Goal: Download file/media

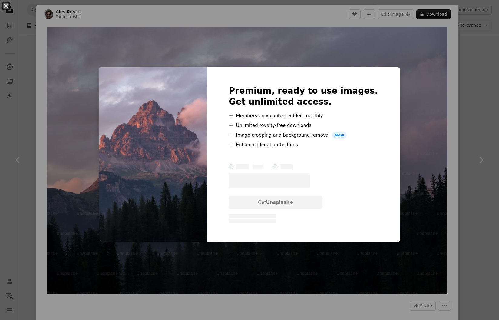
scroll to position [403, 0]
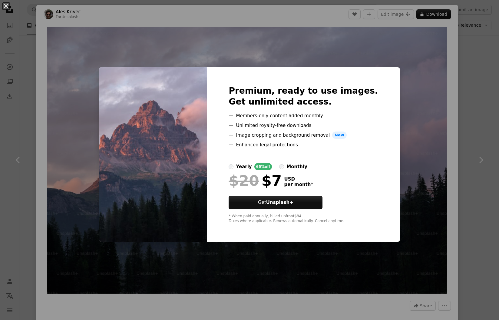
click at [479, 85] on div "An X shape Premium, ready to use images. Get unlimited access. A plus sign Memb…" at bounding box center [249, 160] width 499 height 320
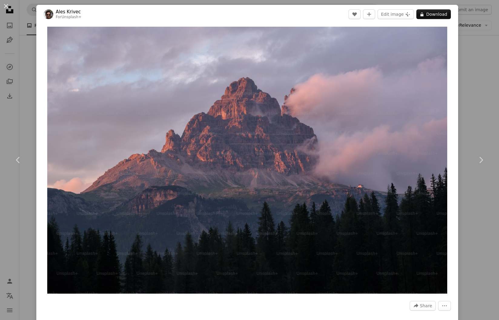
click at [479, 85] on div "An X shape Chevron left Chevron right Ales Krivec For Unsplash+ A heart A plus …" at bounding box center [249, 160] width 499 height 320
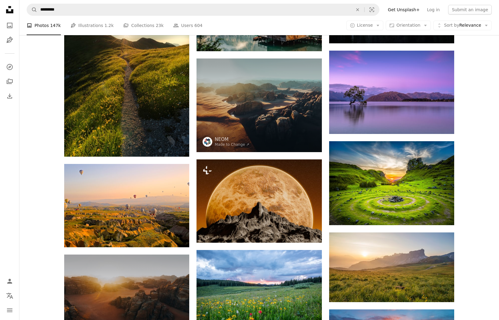
scroll to position [636, 0]
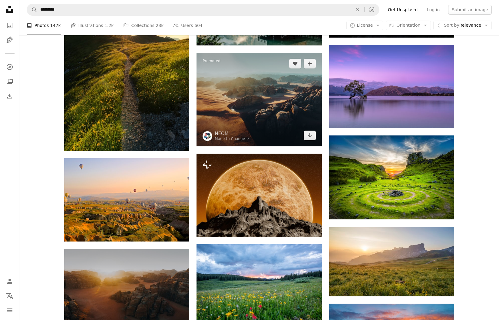
click at [277, 87] on img at bounding box center [259, 100] width 125 height 94
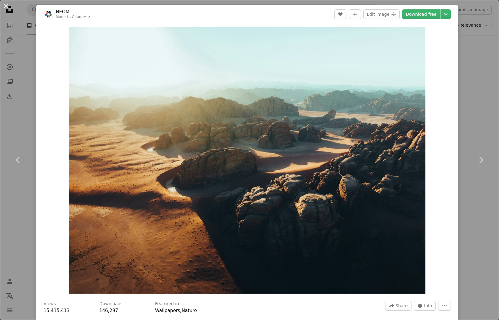
click at [471, 92] on div "An X shape Chevron left Chevron right NEOM Made to Change ↗ A heart A plus sign…" at bounding box center [249, 160] width 499 height 320
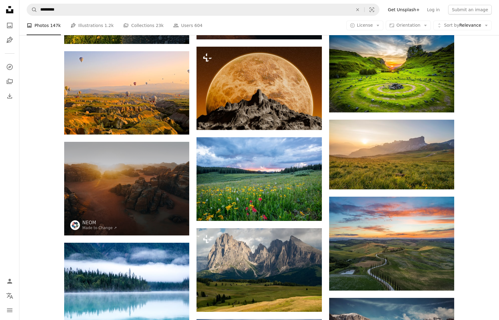
scroll to position [753, 0]
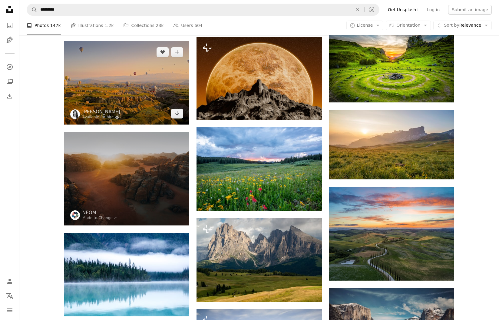
click at [130, 75] on img at bounding box center [126, 82] width 125 height 83
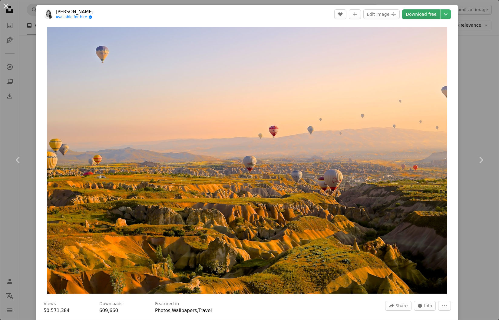
click at [419, 16] on link "Download free" at bounding box center [421, 14] width 38 height 10
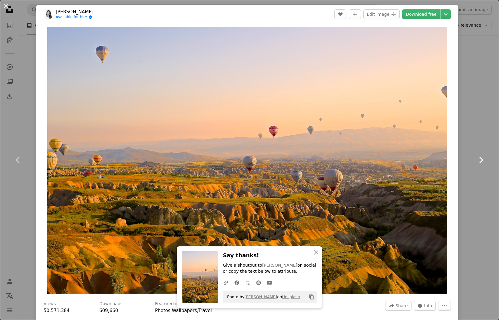
click at [476, 136] on link "Chevron right" at bounding box center [481, 160] width 36 height 58
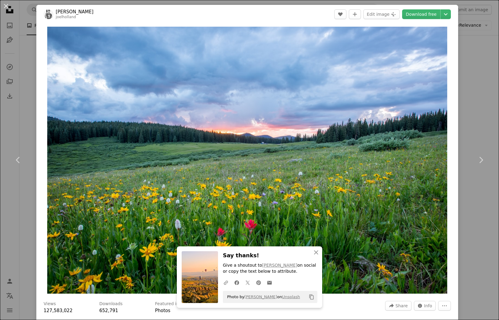
click at [474, 69] on div "An X shape Chevron left Chevron right An X shape Close Say thanks! Give a shout…" at bounding box center [249, 160] width 499 height 320
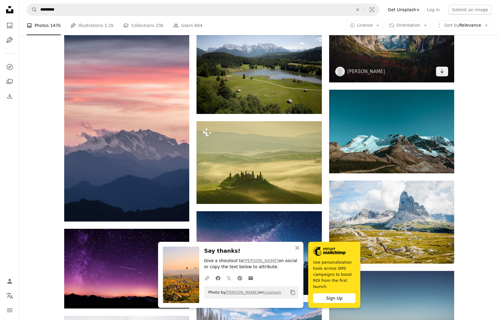
scroll to position [1088, 0]
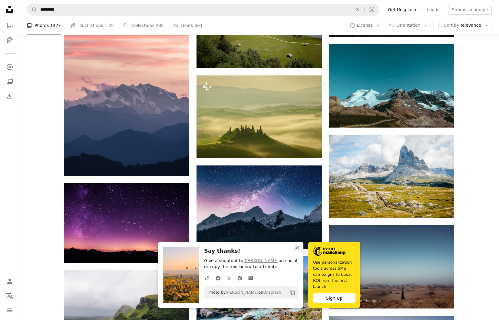
click at [298, 248] on icon "An X shape" at bounding box center [297, 247] width 7 height 7
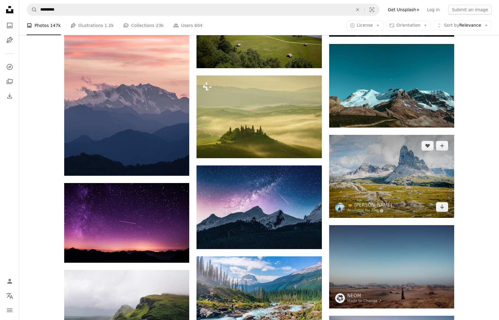
click at [408, 188] on img at bounding box center [391, 176] width 125 height 83
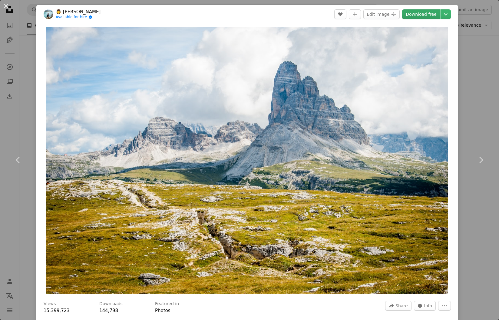
click at [424, 13] on link "Download free" at bounding box center [421, 14] width 38 height 10
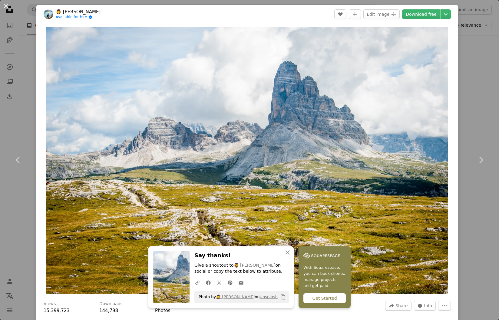
click at [485, 129] on div "An X shape Chevron left Chevron right An X shape Close Say thanks! Give a shout…" at bounding box center [249, 160] width 499 height 320
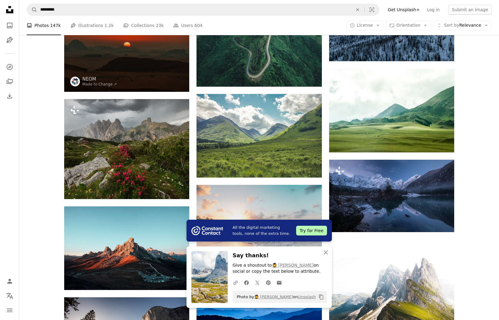
scroll to position [1526, 0]
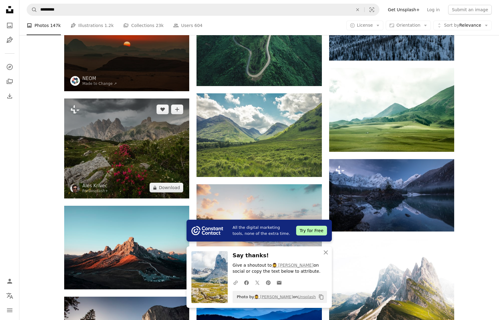
click at [121, 125] on img at bounding box center [126, 148] width 125 height 100
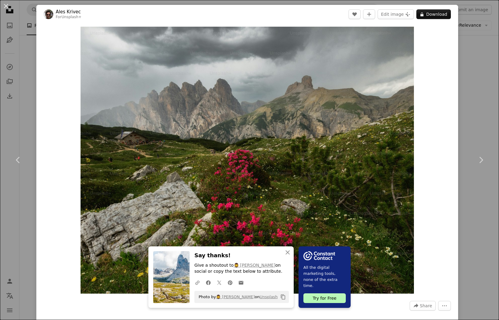
click at [477, 83] on div "An X shape Chevron left Chevron right An X shape Close Say thanks! Give a shout…" at bounding box center [249, 160] width 499 height 320
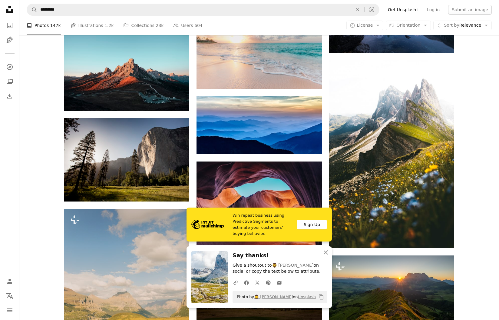
scroll to position [1705, 0]
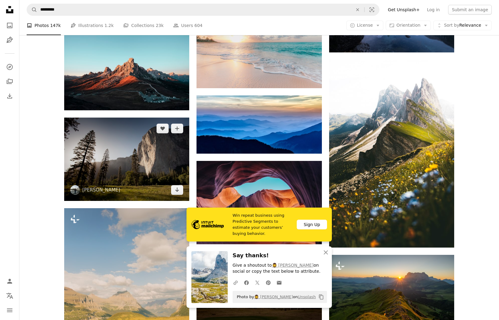
click at [146, 161] on img at bounding box center [126, 159] width 125 height 83
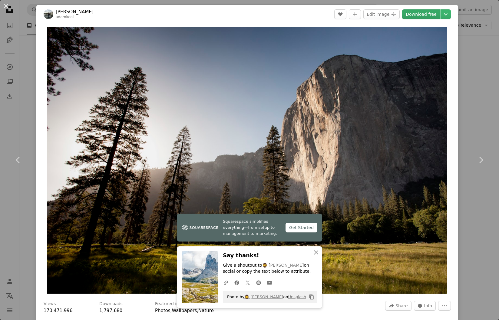
click at [428, 12] on link "Download free" at bounding box center [421, 14] width 38 height 10
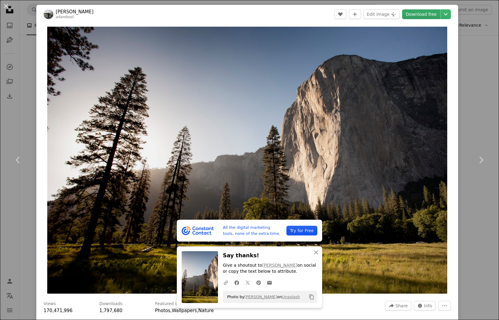
click at [484, 69] on div "An X shape Chevron left Chevron right All the digital marketing tools, none of …" at bounding box center [249, 160] width 499 height 320
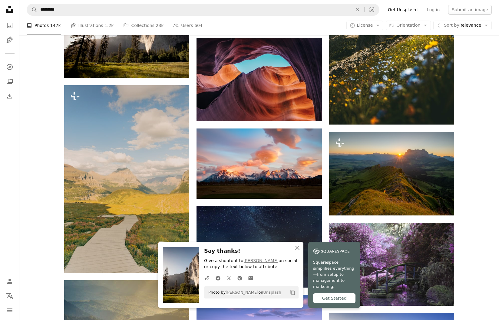
scroll to position [1839, 0]
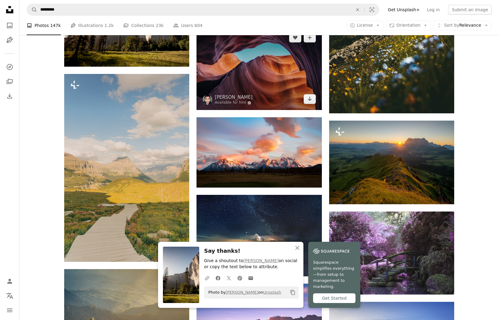
click at [253, 90] on img at bounding box center [259, 68] width 125 height 83
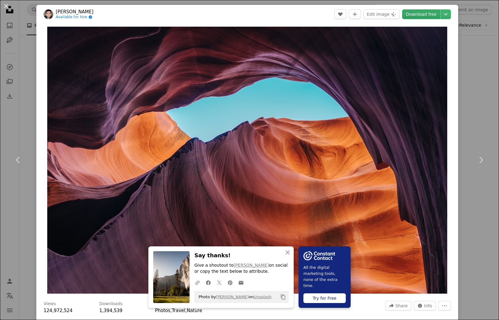
click at [423, 15] on link "Download free" at bounding box center [421, 14] width 38 height 10
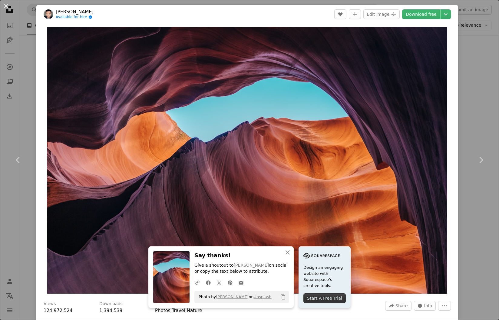
click at [483, 211] on div "An X shape Chevron left Chevron right An X shape Close Say thanks! Give a shout…" at bounding box center [249, 160] width 499 height 320
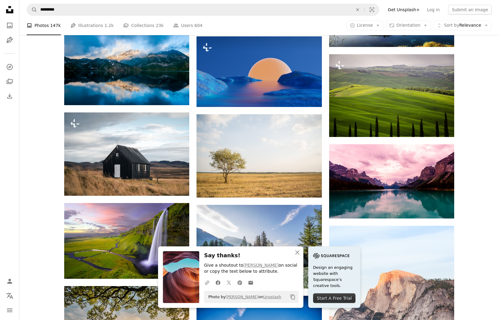
scroll to position [2178, 0]
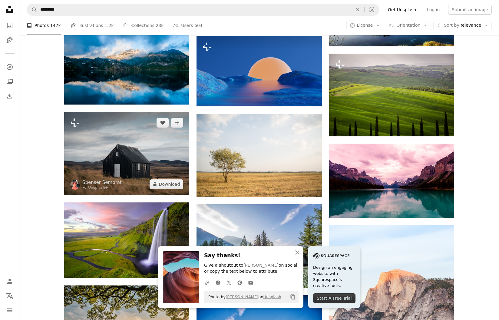
click at [166, 144] on img at bounding box center [126, 153] width 125 height 83
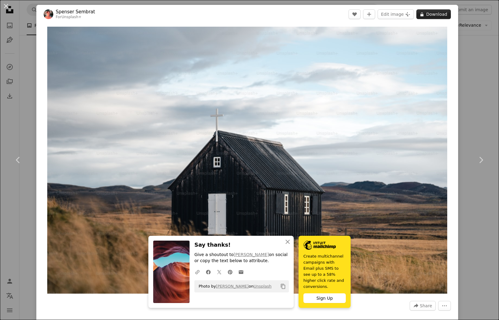
click at [433, 14] on button "A lock Download" at bounding box center [434, 14] width 35 height 10
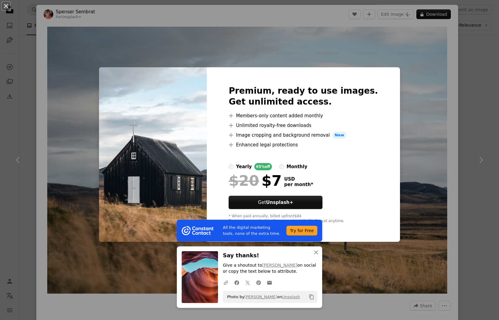
click at [471, 51] on div "An X shape All the digital marketing tools, none of the extra time. Try for Fre…" at bounding box center [249, 160] width 499 height 320
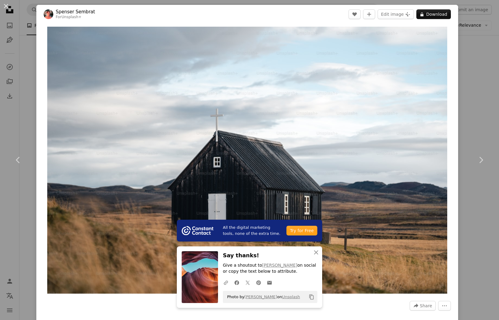
click at [471, 51] on div "An X shape Chevron left Chevron right All the digital marketing tools, none of …" at bounding box center [249, 160] width 499 height 320
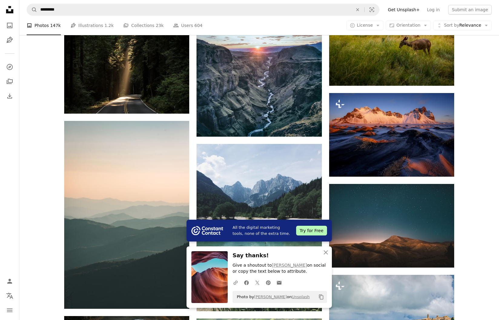
scroll to position [2524, 0]
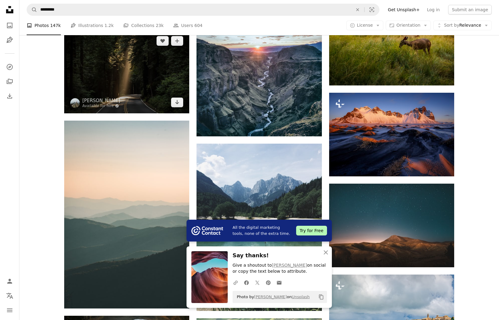
click at [151, 74] on img at bounding box center [126, 71] width 125 height 83
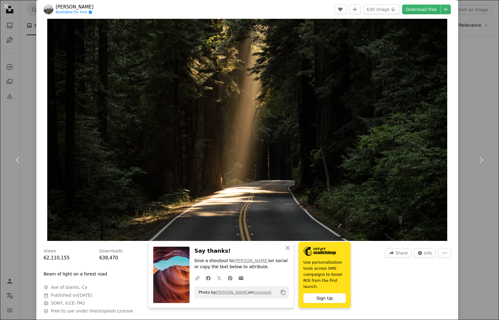
scroll to position [75, 0]
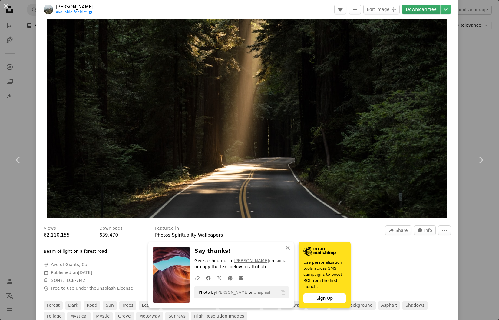
click at [418, 13] on link "Download free" at bounding box center [421, 10] width 38 height 10
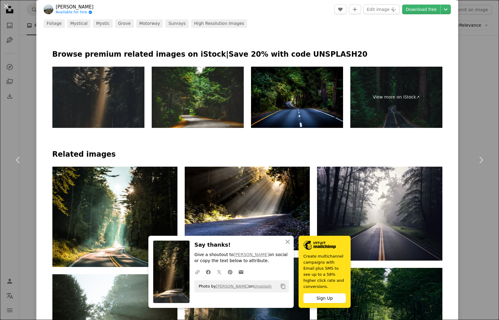
scroll to position [369, 0]
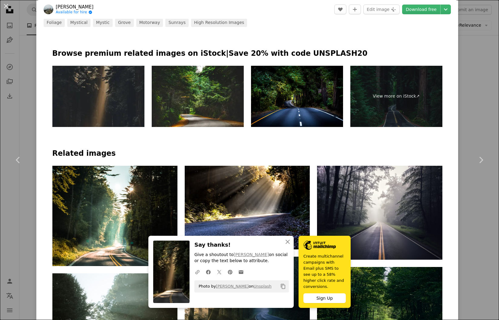
click at [478, 75] on div "An X shape Chevron left Chevron right An X shape Close Say thanks! Give a shout…" at bounding box center [249, 160] width 499 height 320
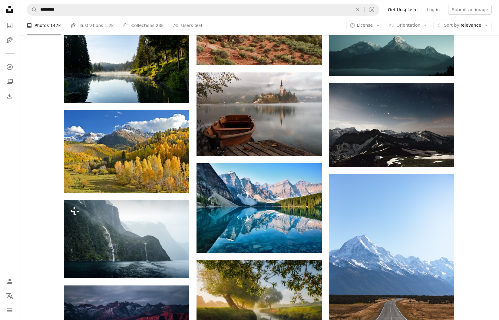
scroll to position [3789, 0]
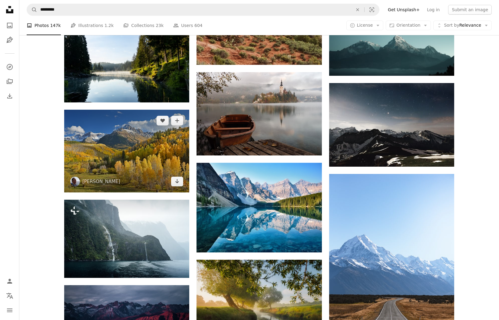
click at [137, 151] on img at bounding box center [126, 151] width 125 height 83
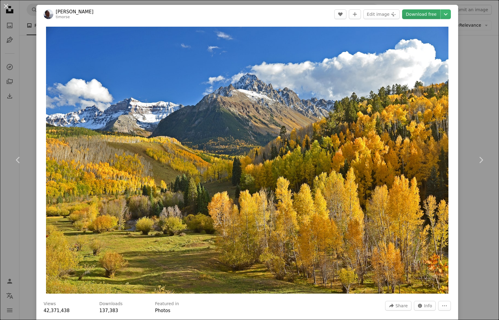
click at [418, 12] on link "Download free" at bounding box center [421, 14] width 38 height 10
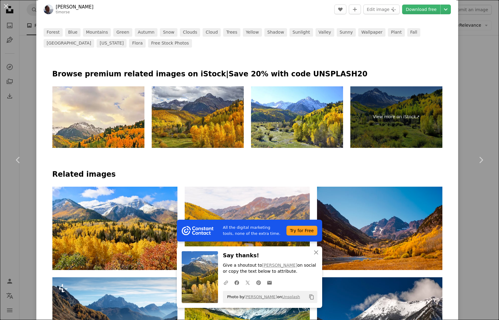
scroll to position [349, 0]
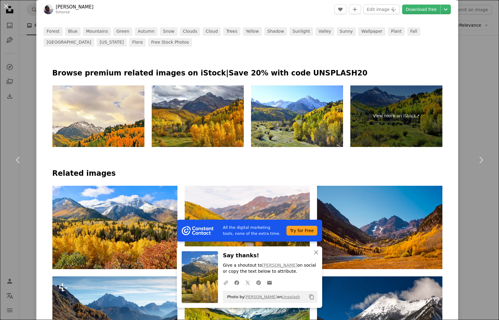
click at [474, 59] on div "An X shape Chevron left Chevron right All the digital marketing tools, none of …" at bounding box center [249, 160] width 499 height 320
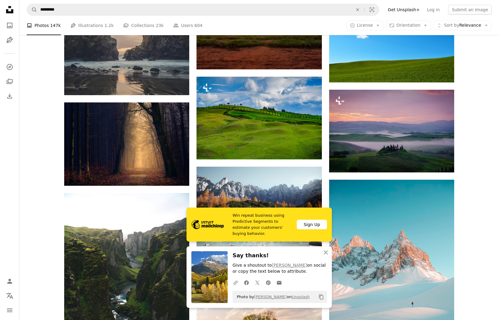
scroll to position [4133, 0]
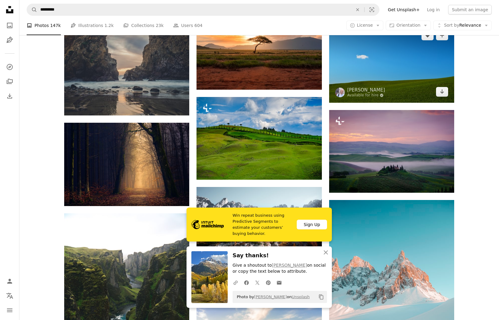
click at [436, 69] on img at bounding box center [391, 64] width 125 height 78
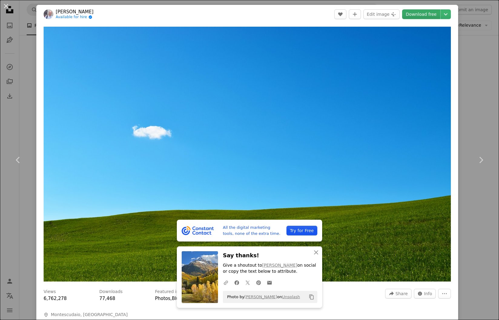
click at [429, 12] on link "Download free" at bounding box center [421, 14] width 38 height 10
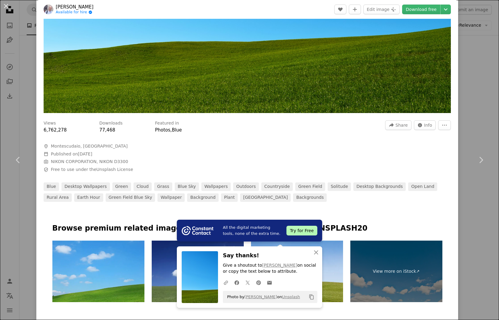
scroll to position [176, 0]
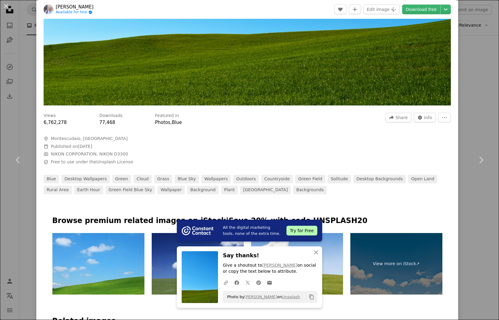
click at [474, 57] on div "An X shape Chevron left Chevron right All the digital marketing tools, none of …" at bounding box center [249, 160] width 499 height 320
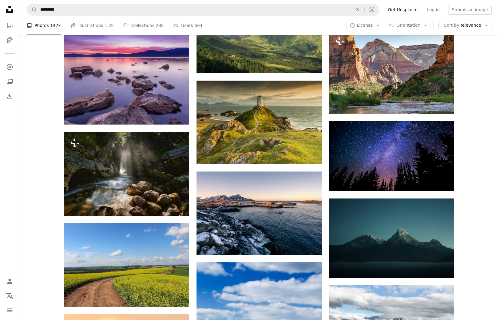
scroll to position [4684, 0]
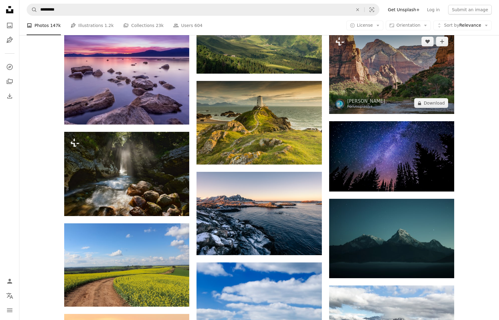
click at [423, 66] on img at bounding box center [391, 72] width 125 height 83
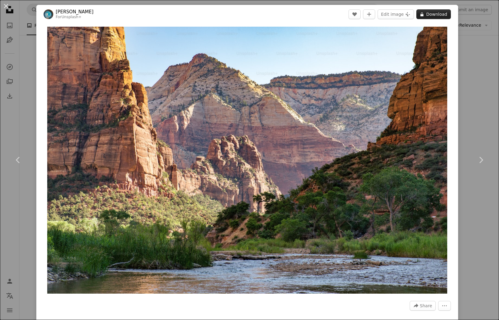
click at [436, 15] on button "A lock Download" at bounding box center [434, 14] width 35 height 10
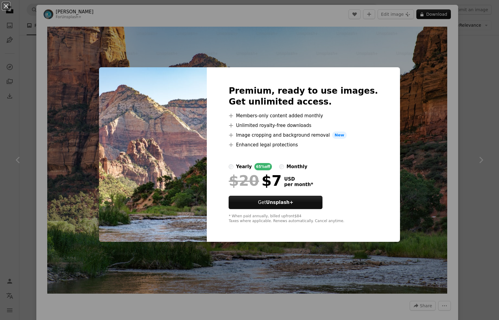
click at [479, 42] on div "An X shape Premium, ready to use images. Get unlimited access. A plus sign Memb…" at bounding box center [249, 160] width 499 height 320
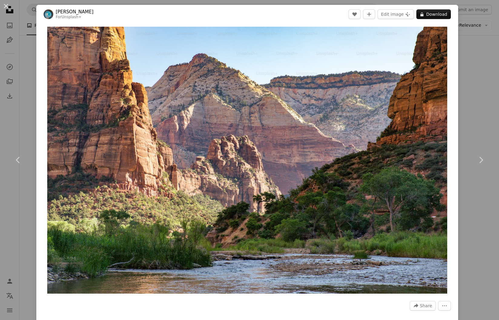
click at [479, 42] on div "An X shape Chevron left Chevron right [PERSON_NAME] For Unsplash+ A heart A plu…" at bounding box center [249, 160] width 499 height 320
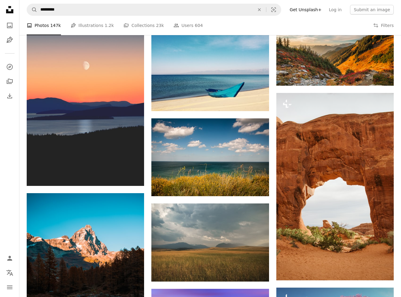
scroll to position [5881, 0]
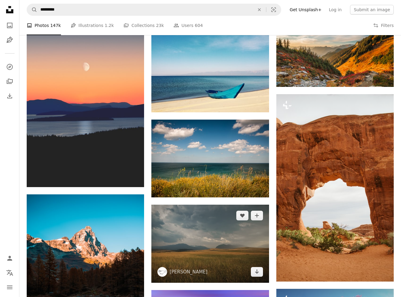
click at [235, 240] on img at bounding box center [209, 244] width 117 height 78
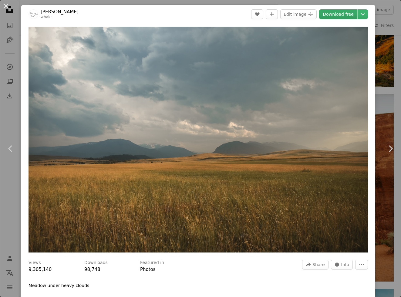
click at [332, 14] on link "Download free" at bounding box center [338, 14] width 38 height 10
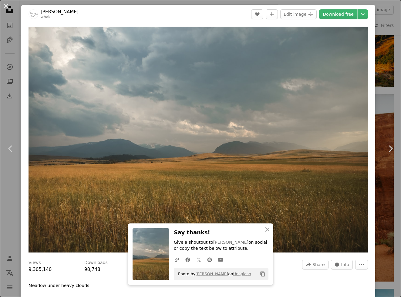
click at [386, 195] on div "An X shape Chevron left Chevron right An X shape Close Say thanks! Give a shout…" at bounding box center [200, 148] width 401 height 297
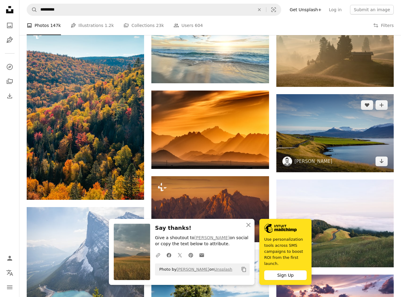
scroll to position [6235, 0]
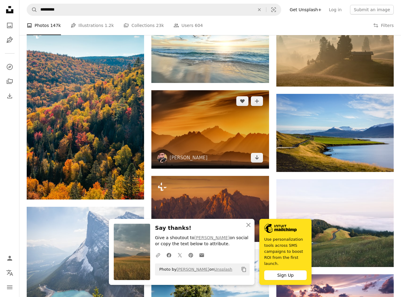
click at [228, 141] on img at bounding box center [209, 129] width 117 height 79
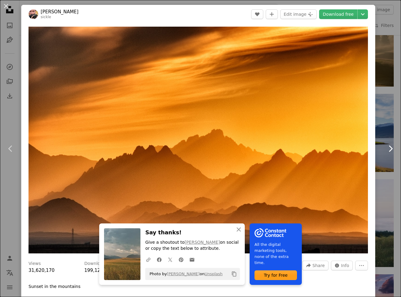
click at [391, 136] on link "Chevron right" at bounding box center [389, 149] width 21 height 58
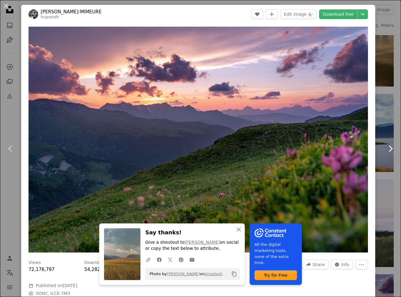
click at [391, 132] on link "Chevron right" at bounding box center [389, 149] width 21 height 58
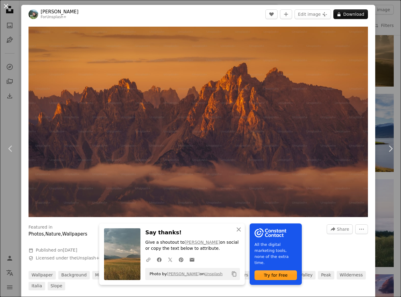
click at [5, 10] on button "An X shape" at bounding box center [5, 5] width 7 height 7
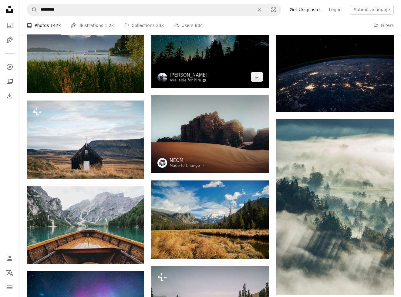
scroll to position [6906, 0]
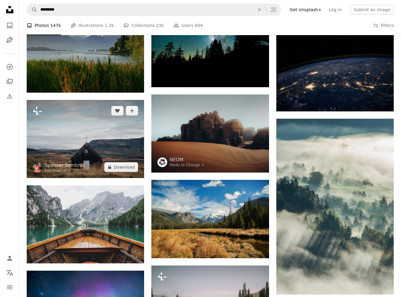
click at [112, 138] on img at bounding box center [85, 139] width 117 height 78
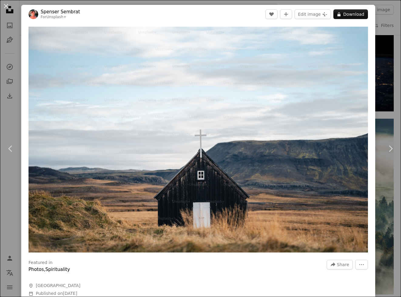
click at [388, 66] on div "An X shape Chevron left Chevron right [PERSON_NAME] For Unsplash+ A heart A plu…" at bounding box center [200, 148] width 401 height 297
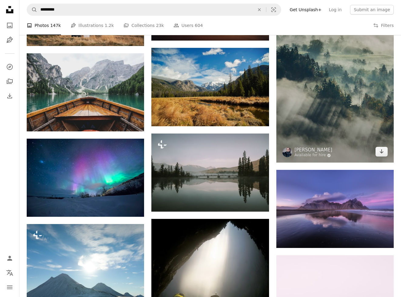
scroll to position [7055, 0]
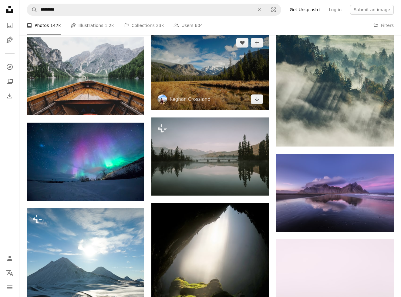
click at [225, 91] on img at bounding box center [209, 71] width 117 height 78
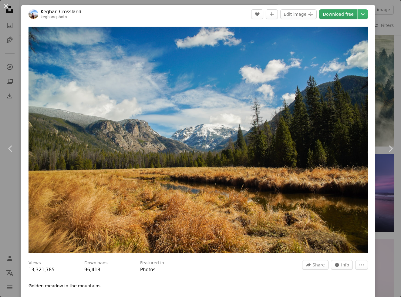
click at [339, 12] on link "Download free" at bounding box center [338, 14] width 38 height 10
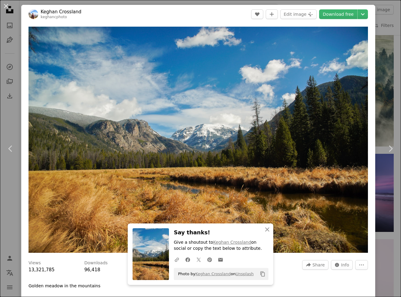
click at [375, 178] on div "Zoom in" at bounding box center [198, 140] width 354 height 232
click at [388, 179] on div "An X shape Chevron left Chevron right An X shape Close Say thanks! Give a shout…" at bounding box center [200, 148] width 401 height 297
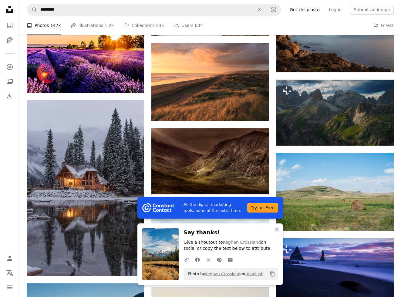
scroll to position [7492, 0]
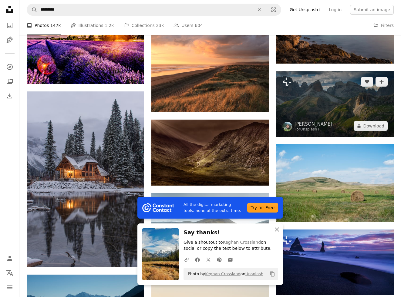
click at [352, 120] on img at bounding box center [334, 104] width 117 height 66
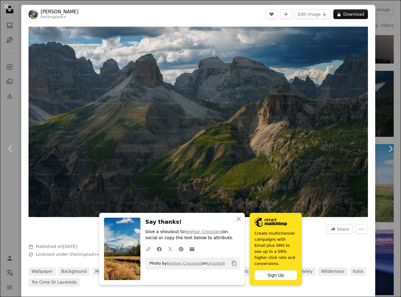
click at [398, 101] on div "An X shape Chevron left Chevron right An X shape Close Say thanks! Give a shout…" at bounding box center [200, 148] width 401 height 297
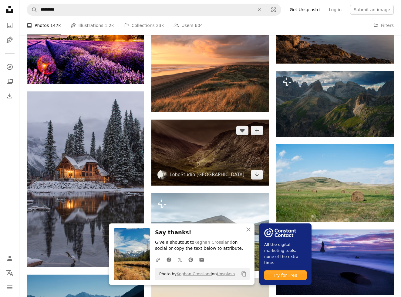
click at [214, 168] on img at bounding box center [209, 153] width 117 height 66
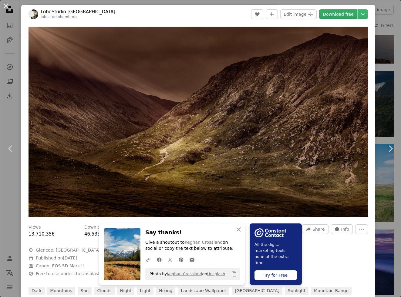
click at [335, 13] on link "Download free" at bounding box center [338, 14] width 38 height 10
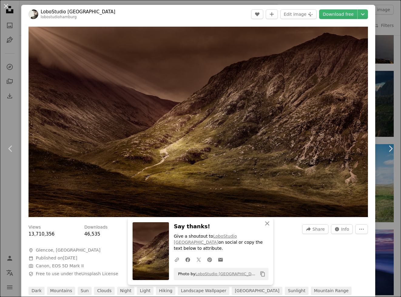
click at [391, 198] on div "An X shape Chevron left Chevron right An X shape Close Say thanks! Give a shout…" at bounding box center [200, 148] width 401 height 297
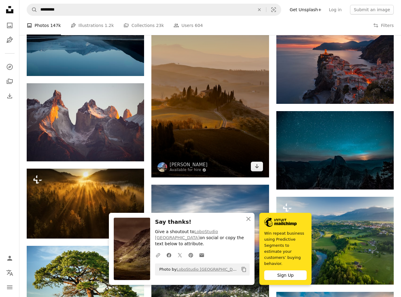
scroll to position [7769, 0]
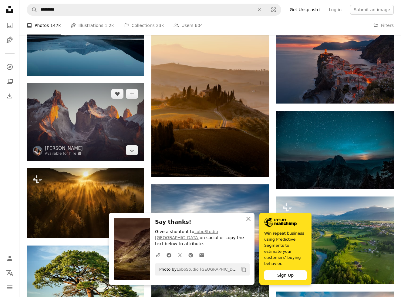
click at [73, 135] on img at bounding box center [85, 122] width 117 height 78
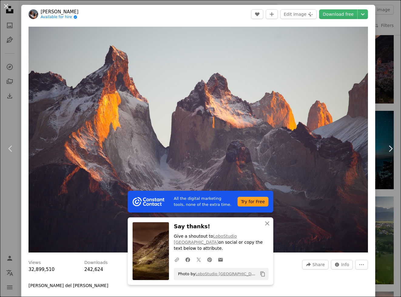
click at [397, 105] on div "An X shape Chevron left Chevron right All the digital marketing tools, none of …" at bounding box center [200, 148] width 401 height 297
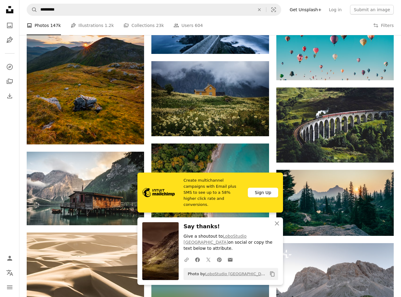
scroll to position [8133, 0]
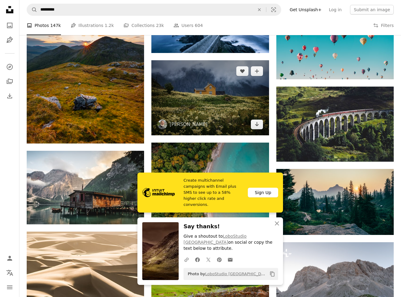
click at [239, 84] on img at bounding box center [209, 97] width 117 height 75
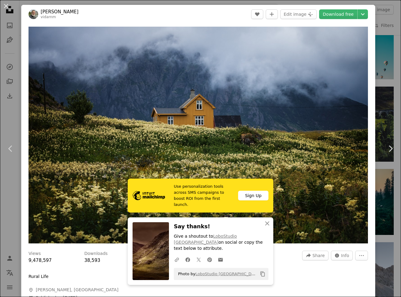
click at [394, 114] on div "An X shape Chevron left Chevron right Use personalization tools across SMS camp…" at bounding box center [200, 148] width 401 height 297
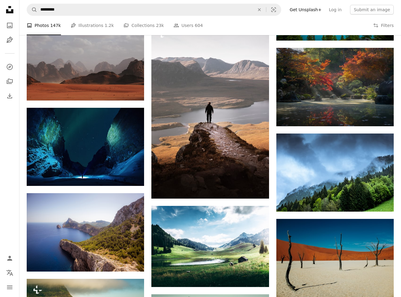
scroll to position [9040, 0]
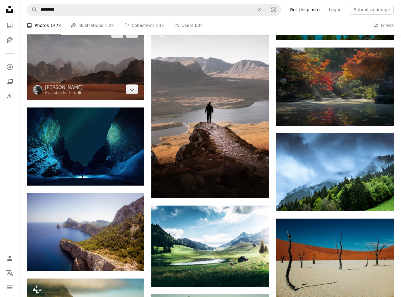
click at [115, 63] on img at bounding box center [85, 61] width 117 height 78
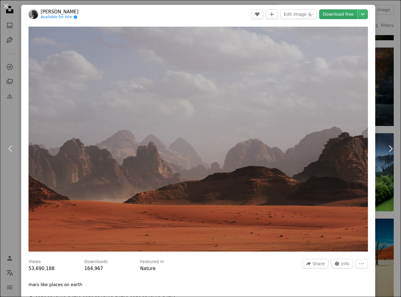
click at [338, 12] on link "Download free" at bounding box center [338, 14] width 38 height 10
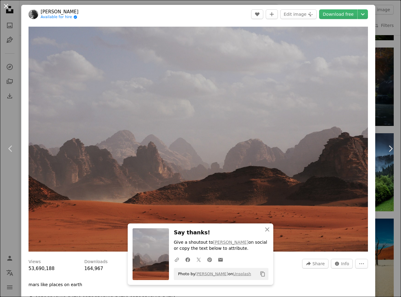
click at [385, 173] on link "Chevron right" at bounding box center [389, 149] width 21 height 58
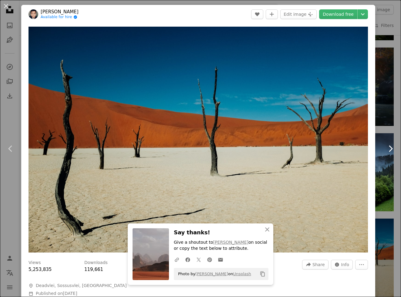
click at [395, 172] on link "Chevron right" at bounding box center [389, 149] width 21 height 58
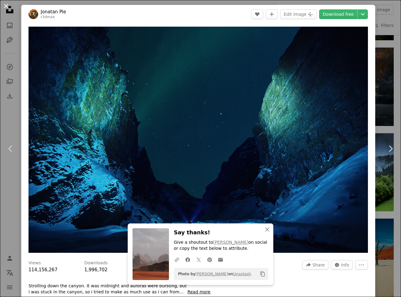
click at [3, 8] on button "An X shape" at bounding box center [5, 5] width 7 height 7
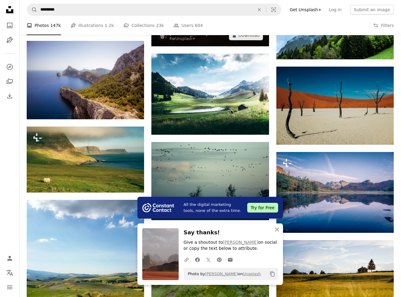
scroll to position [9193, 0]
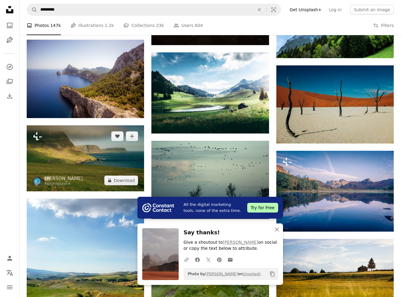
click at [88, 157] on img at bounding box center [85, 158] width 117 height 66
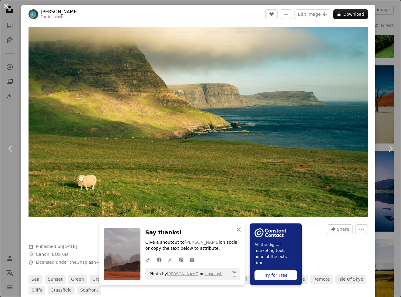
click at [398, 79] on div "An X shape Chevron left Chevron right An X shape Close Say thanks! Give a shout…" at bounding box center [200, 148] width 401 height 297
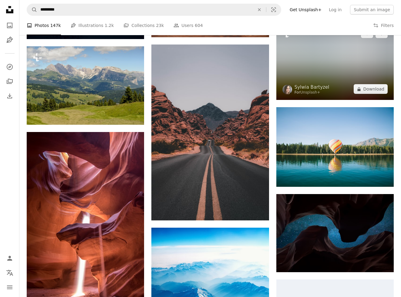
scroll to position [9657, 0]
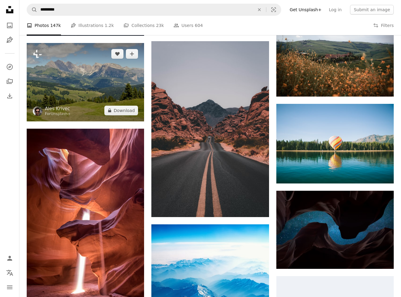
click at [79, 93] on img at bounding box center [85, 82] width 117 height 78
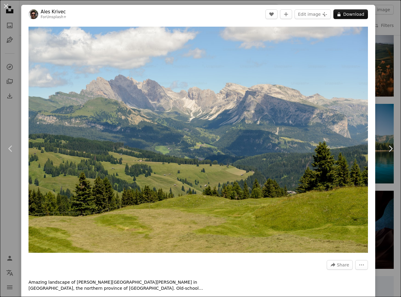
click at [395, 64] on div "An X shape Chevron left Chevron right Ales Krivec For Unsplash+ A heart A plus …" at bounding box center [200, 148] width 401 height 297
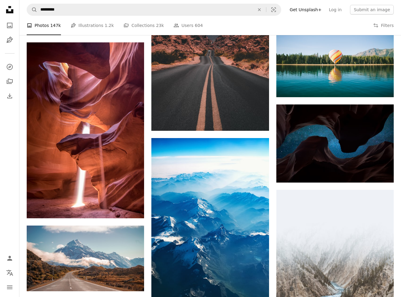
scroll to position [9802, 0]
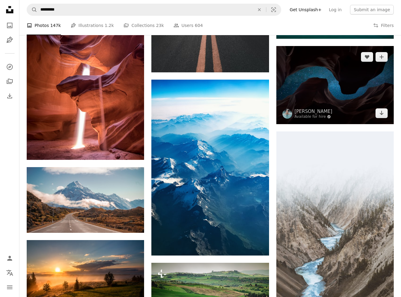
click at [367, 82] on img at bounding box center [334, 85] width 117 height 78
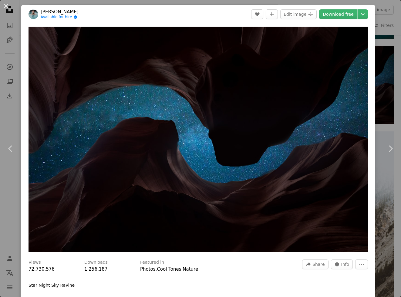
click at [395, 100] on div "An X shape Chevron left Chevron right [PERSON_NAME] Available for hire A checkm…" at bounding box center [200, 148] width 401 height 297
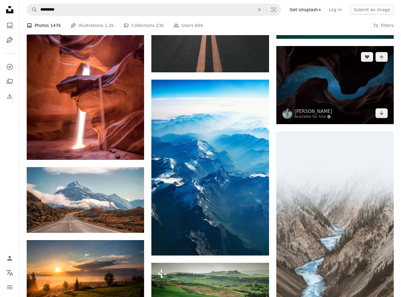
click at [344, 88] on img at bounding box center [334, 85] width 117 height 78
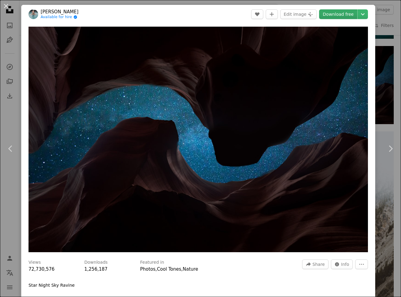
click at [341, 16] on link "Download free" at bounding box center [338, 14] width 38 height 10
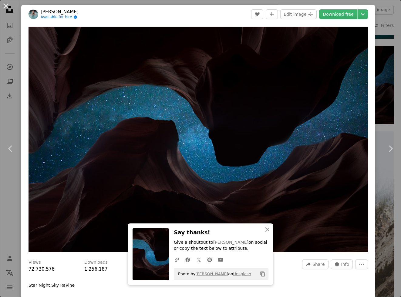
click at [393, 107] on div "An X shape Chevron left Chevron right An X shape Close Say thanks! Give a shout…" at bounding box center [200, 148] width 401 height 297
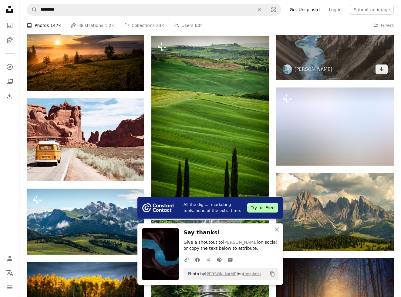
scroll to position [10030, 0]
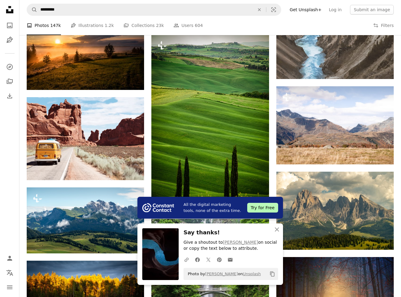
click at [363, 134] on img at bounding box center [334, 125] width 117 height 78
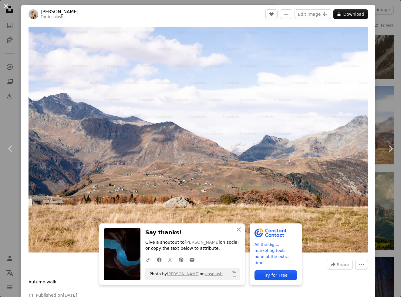
click at [363, 134] on img "Zoom in on this image" at bounding box center [197, 140] width 339 height 226
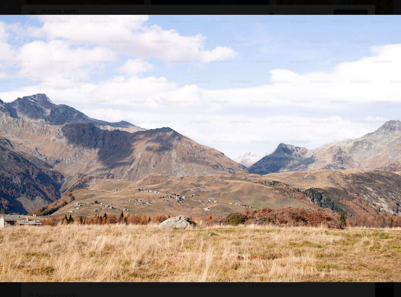
click at [363, 134] on img "Zoom out on this image" at bounding box center [200, 149] width 401 height 268
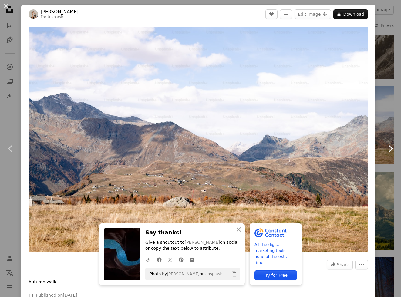
click at [388, 130] on link "Chevron right" at bounding box center [389, 149] width 21 height 58
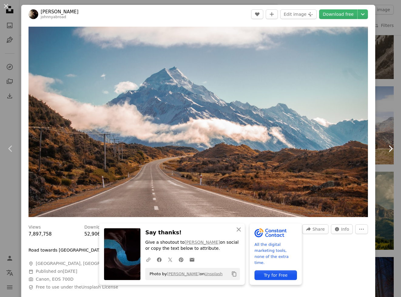
click at [388, 130] on link "Chevron right" at bounding box center [389, 149] width 21 height 58
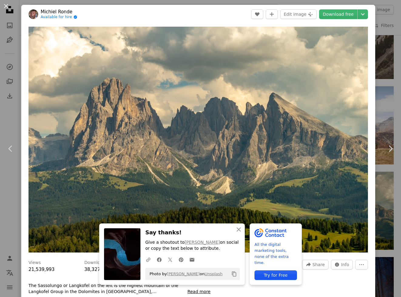
click at [397, 114] on div "An X shape Chevron left Chevron right An X shape Close Say thanks! Give a shout…" at bounding box center [200, 148] width 401 height 297
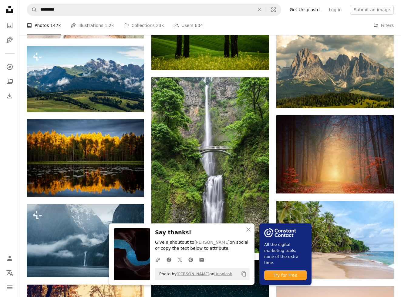
scroll to position [10172, 0]
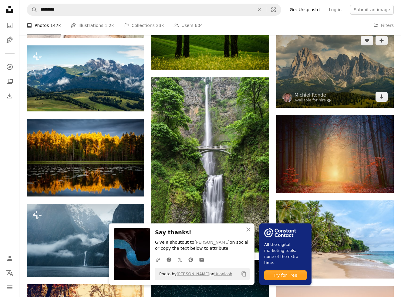
click at [349, 96] on img at bounding box center [334, 69] width 117 height 78
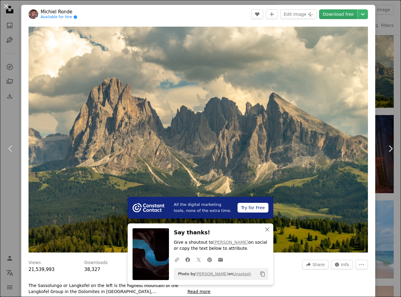
click at [340, 11] on link "Download free" at bounding box center [338, 14] width 38 height 10
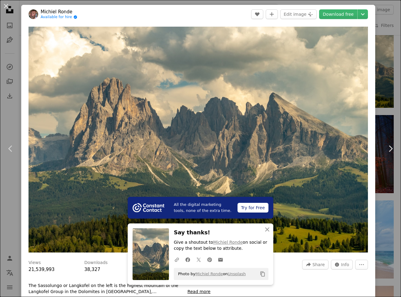
click at [4, 217] on div "An X shape Chevron left Chevron right All the digital marketing tools, none of …" at bounding box center [200, 148] width 401 height 297
